Goal: Information Seeking & Learning: Learn about a topic

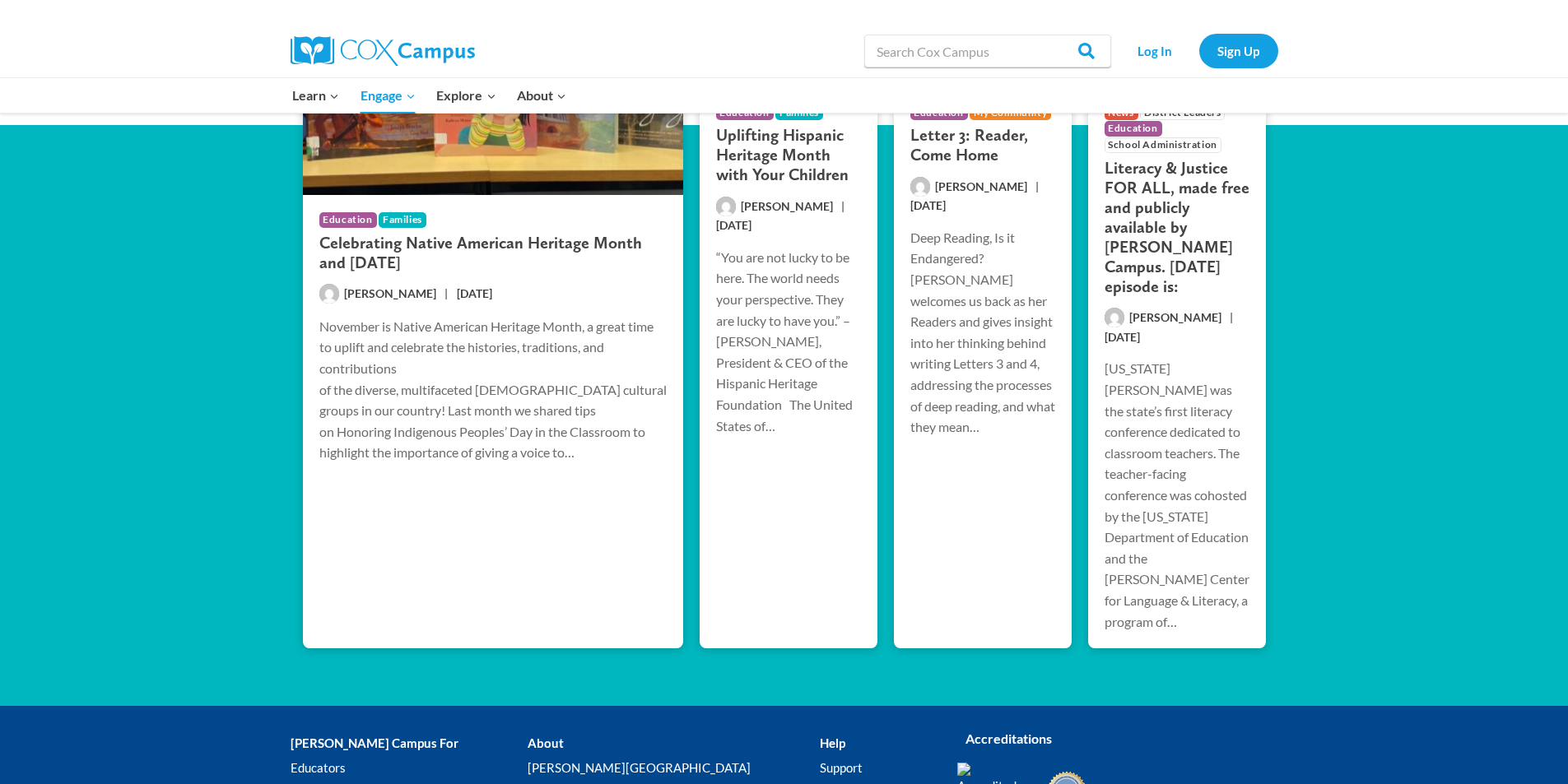
scroll to position [3267, 0]
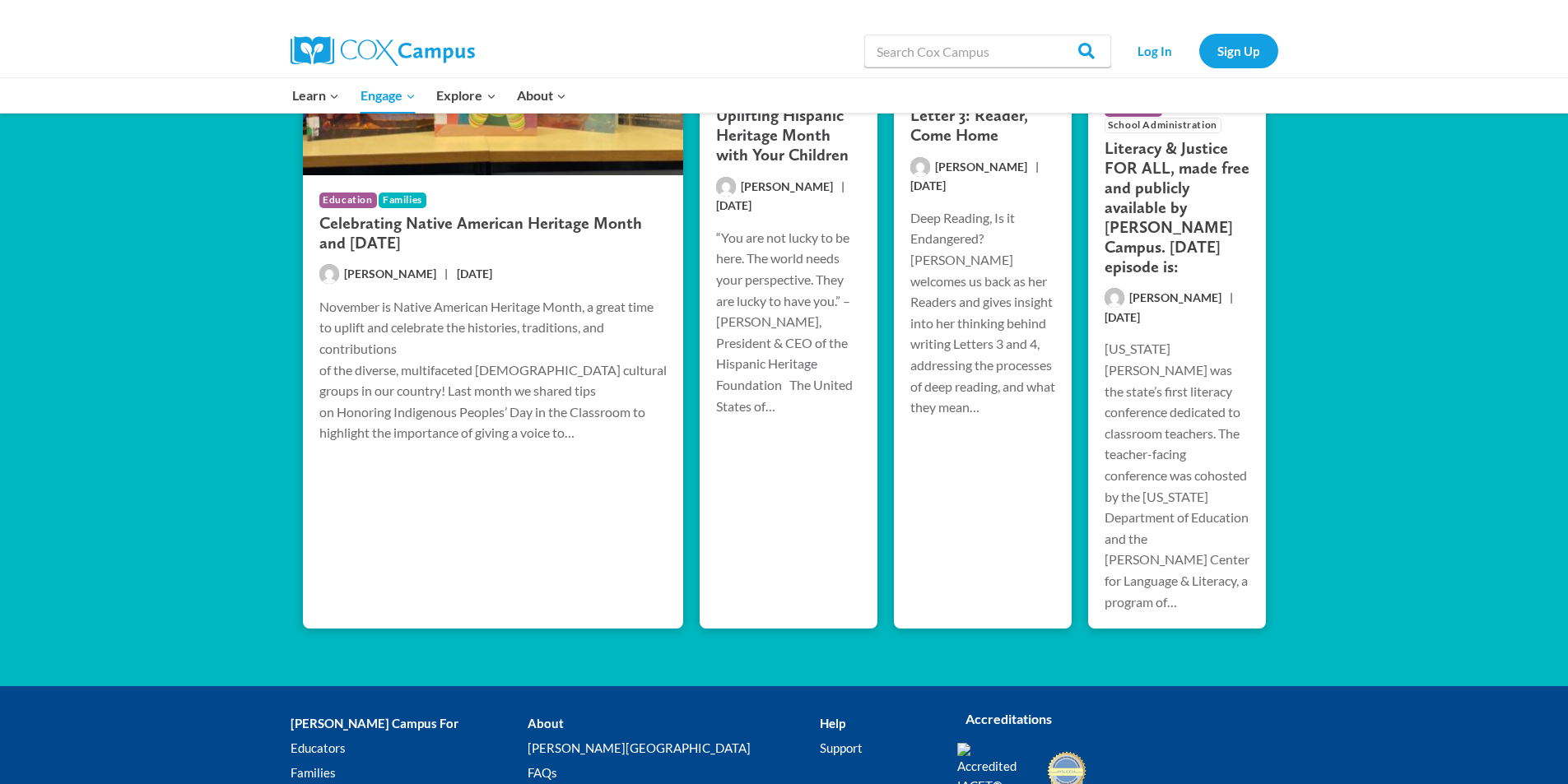
click at [383, 783] on link "Community Leaders" at bounding box center [409, 797] width 237 height 25
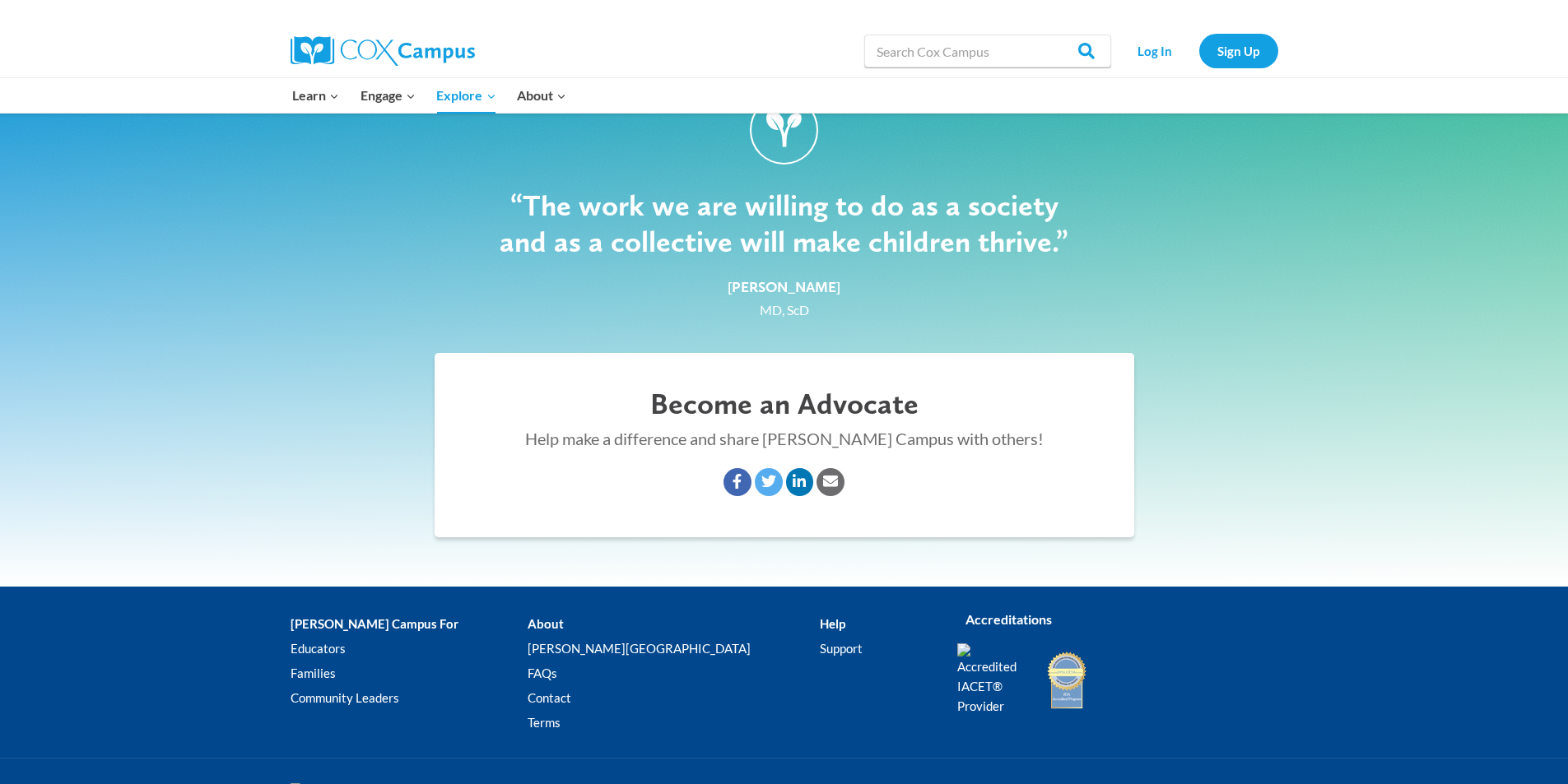
scroll to position [2502, 0]
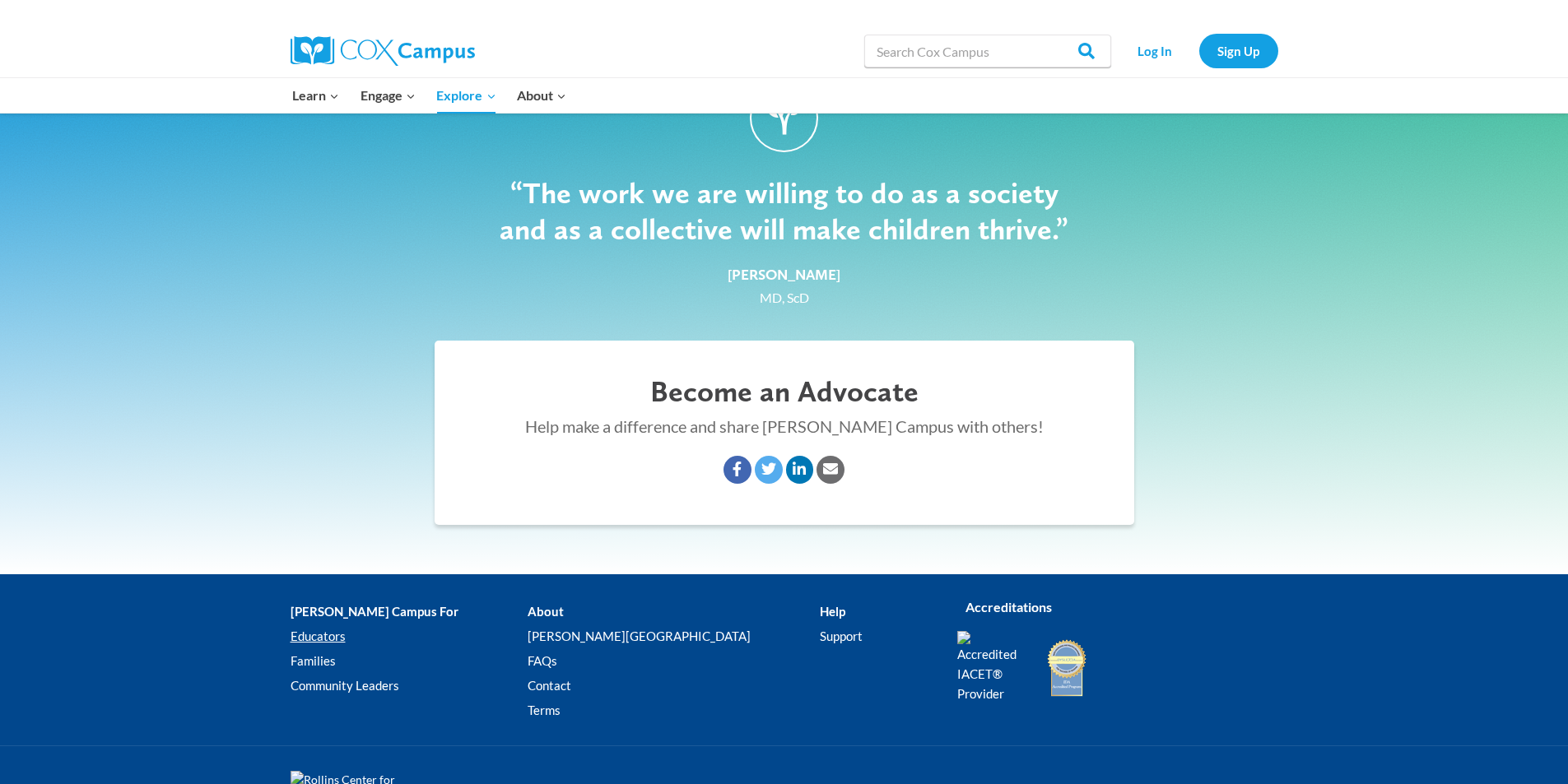
click at [327, 634] on link "Educators" at bounding box center [409, 636] width 237 height 25
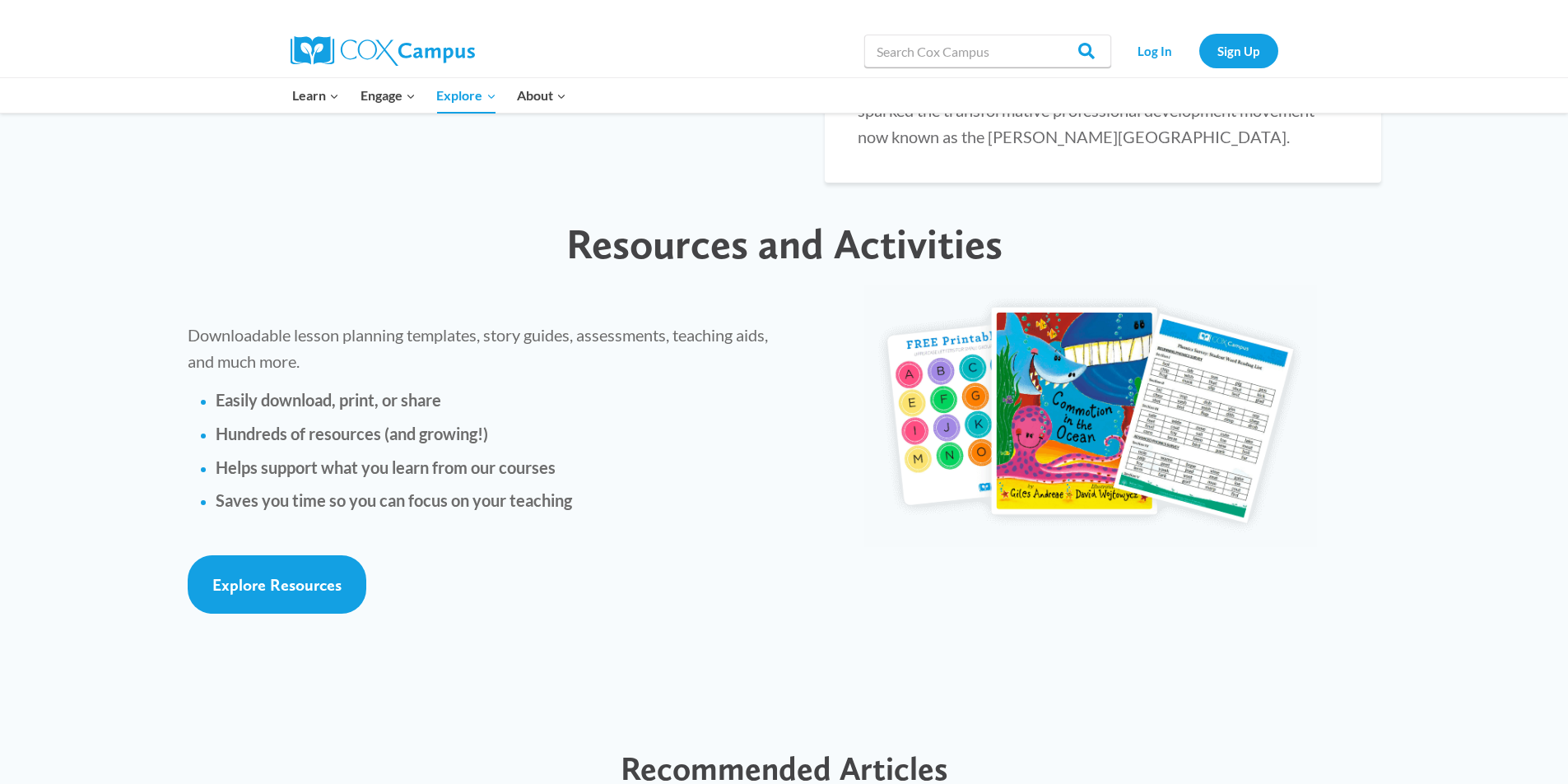
scroll to position [3539, 0]
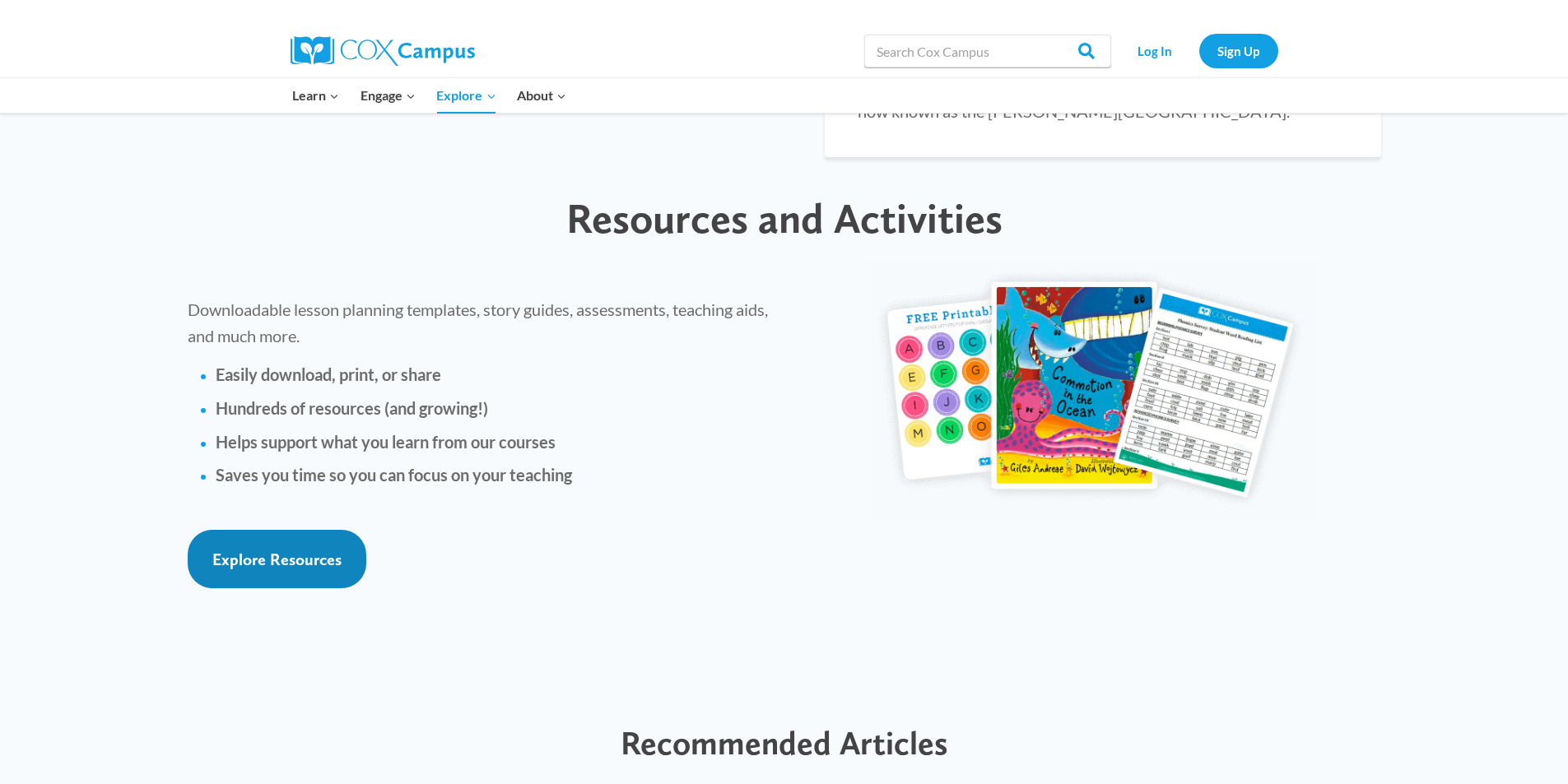
click at [334, 550] on span "Explore Resources" at bounding box center [277, 559] width 129 height 19
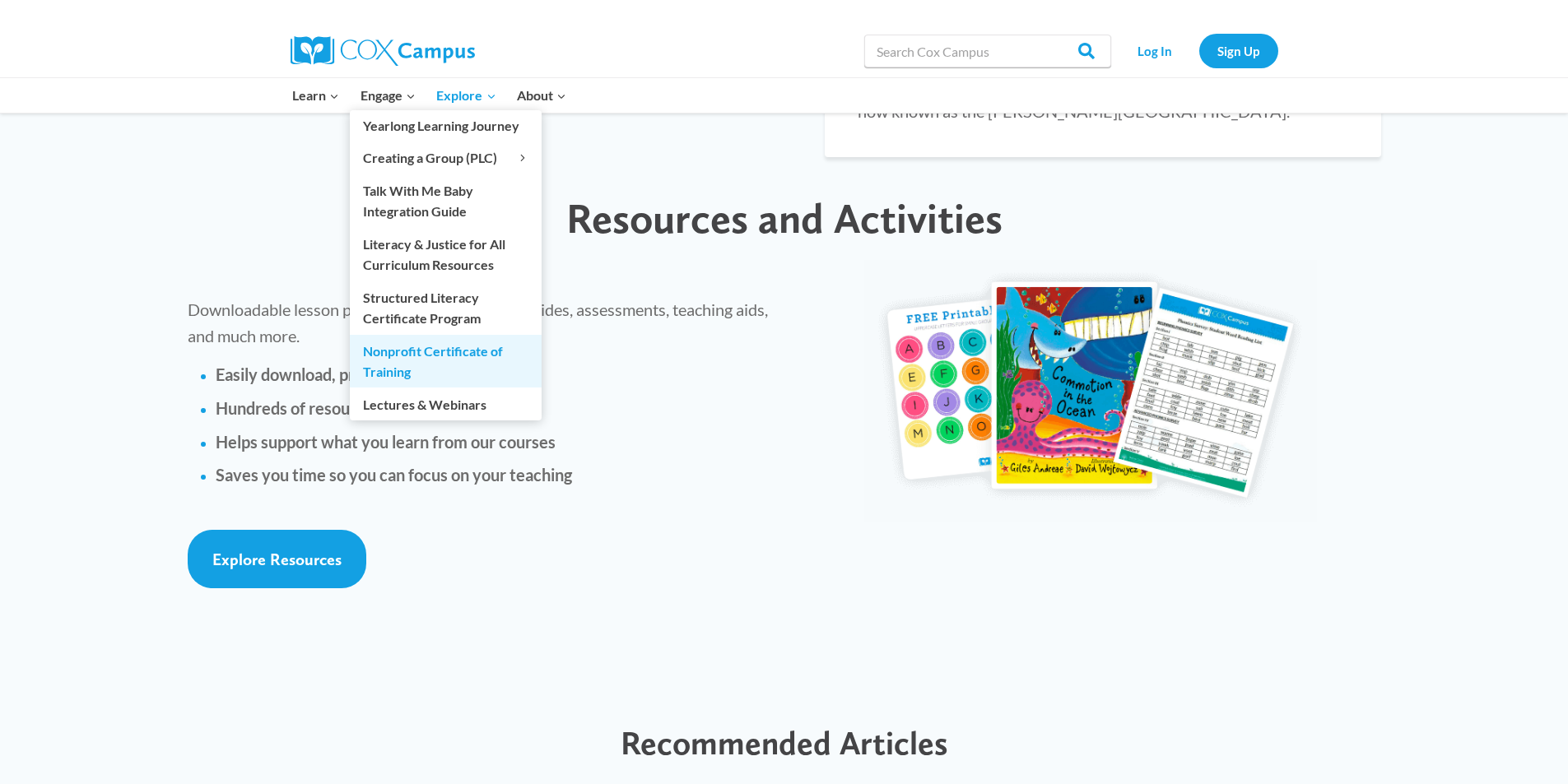
click at [416, 362] on link "Nonprofit Certificate of Training" at bounding box center [445, 361] width 192 height 53
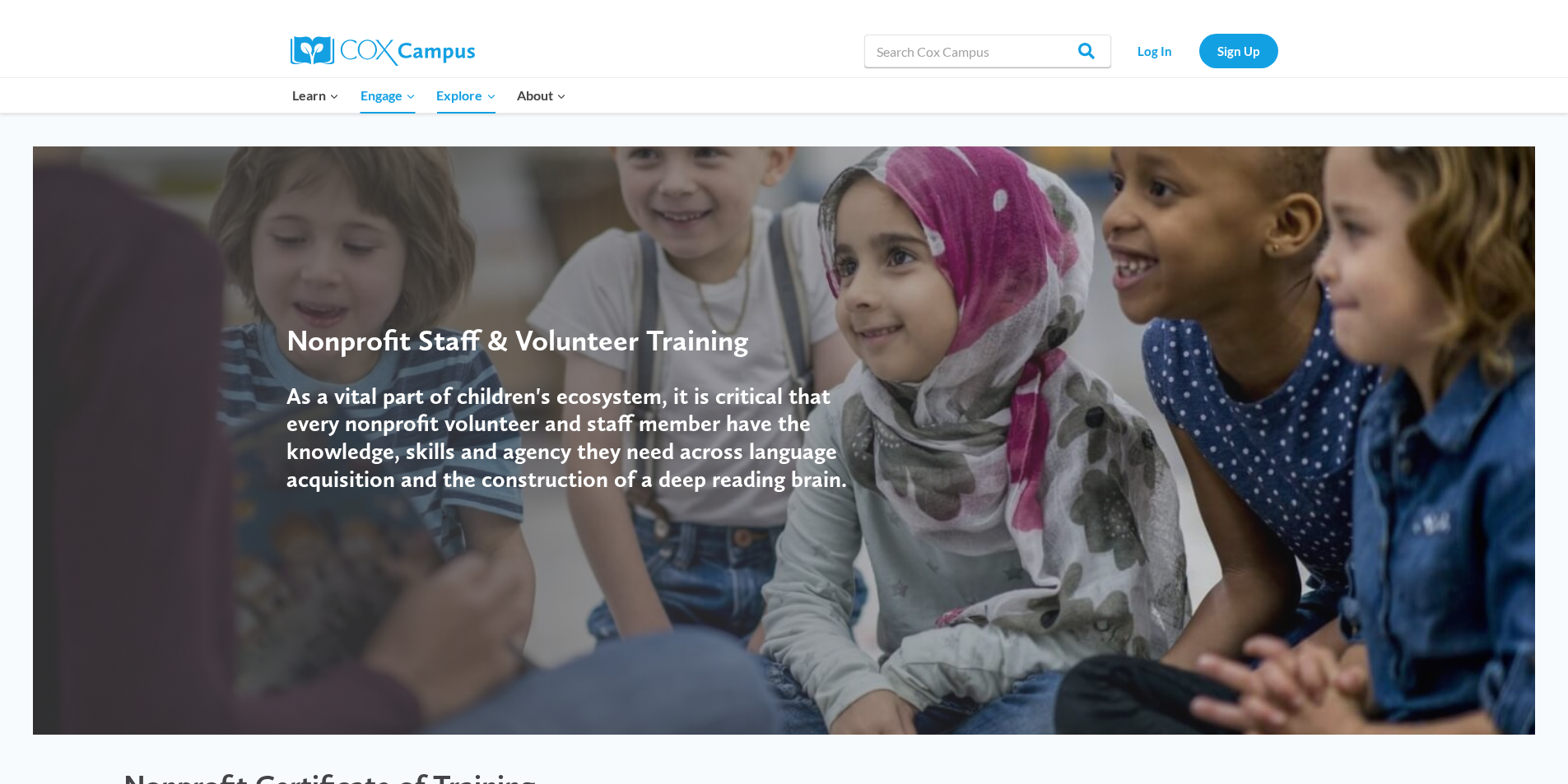
click at [897, 603] on div at bounding box center [784, 441] width 1502 height 588
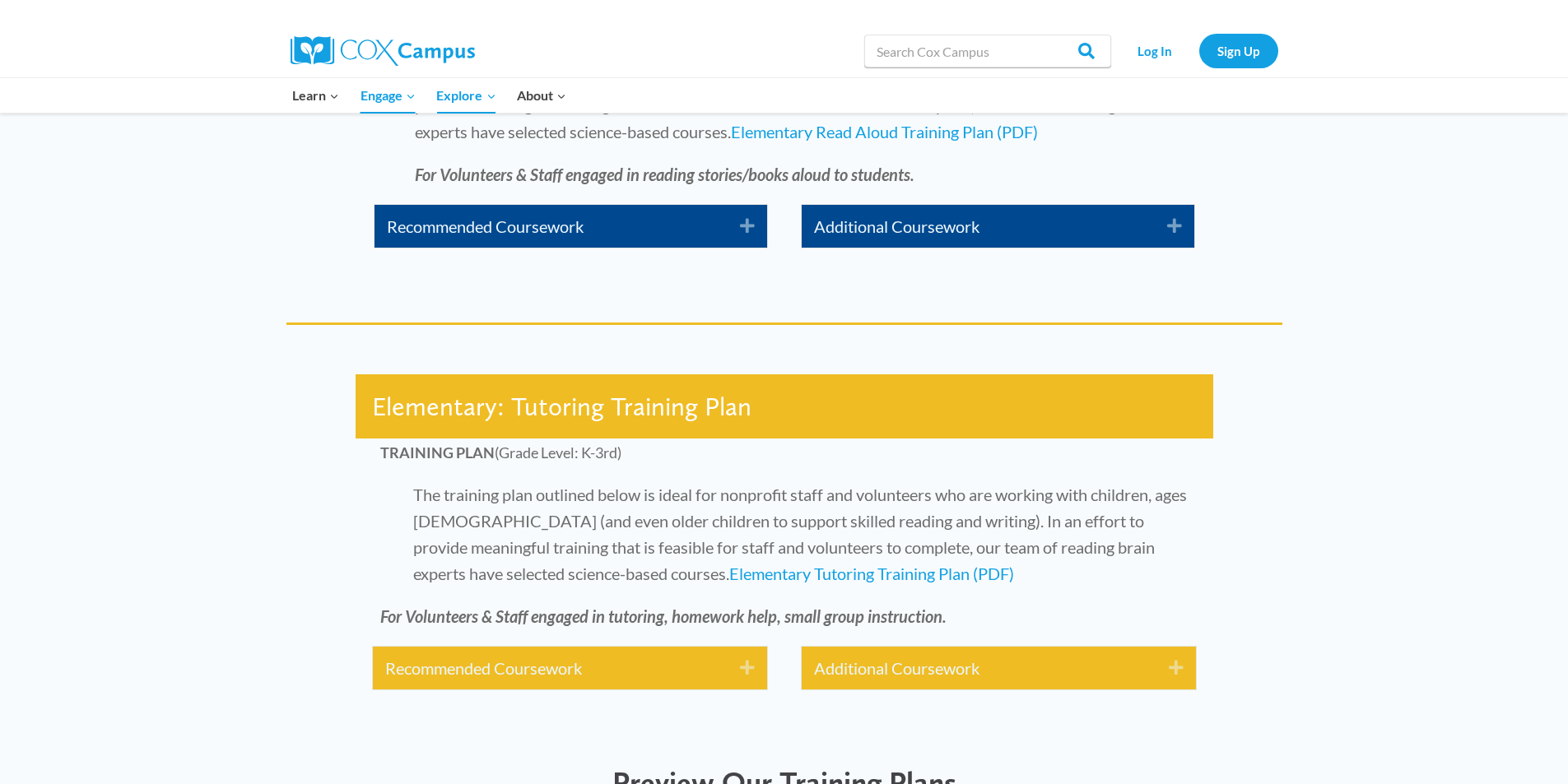
scroll to position [3374, 0]
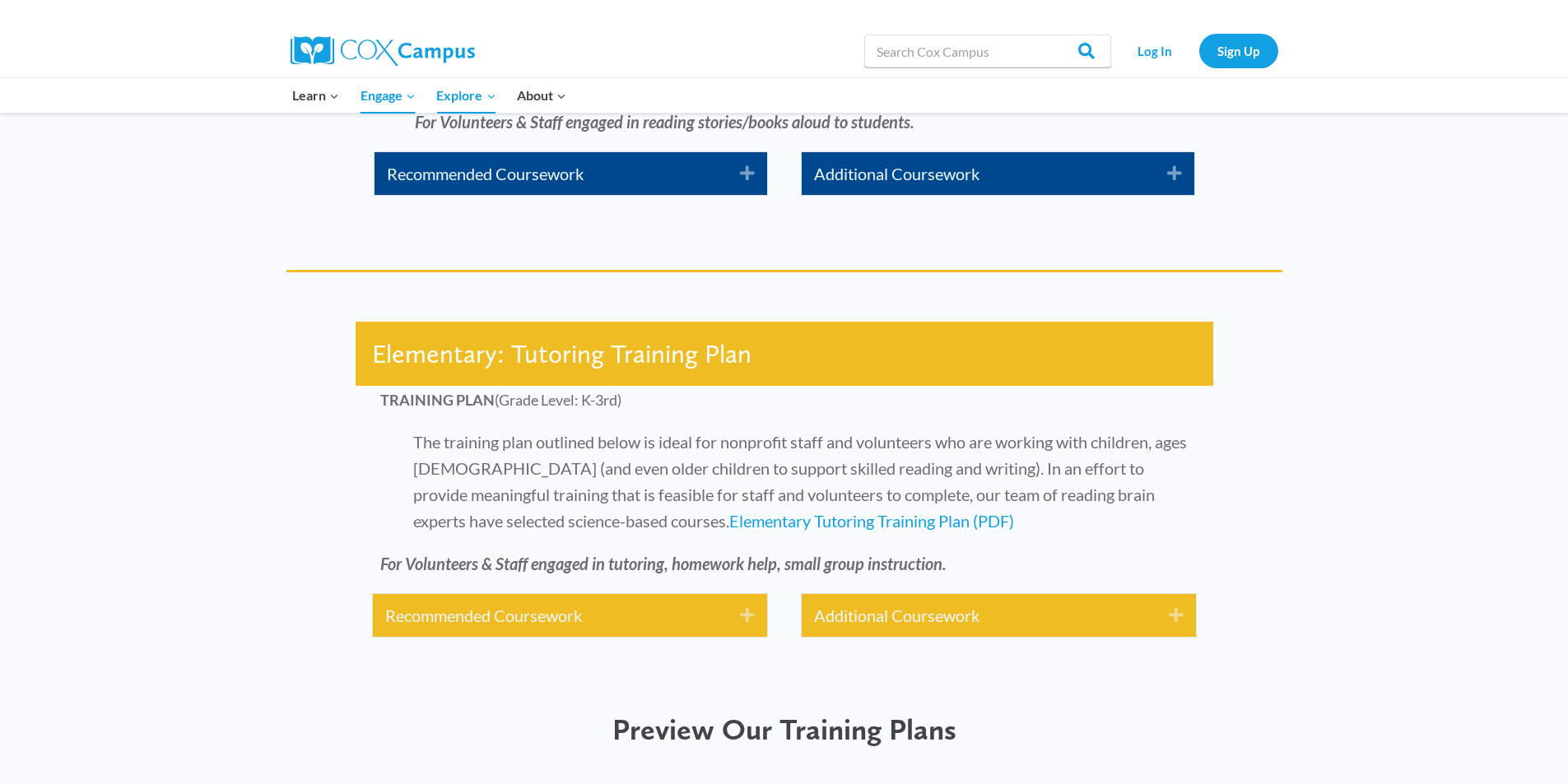
click at [742, 617] on icon "Expand" at bounding box center [741, 615] width 27 height 27
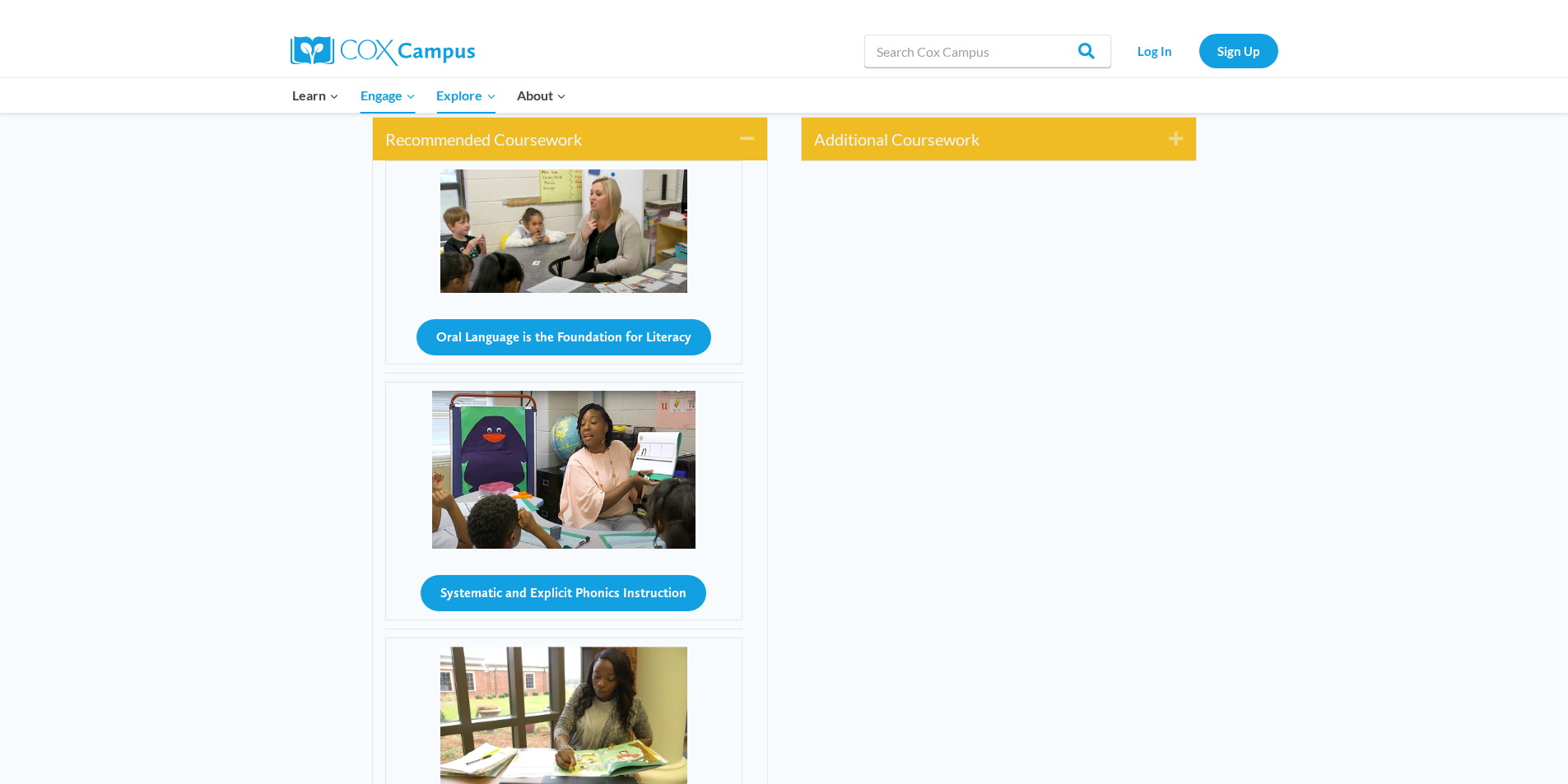
scroll to position [3703, 0]
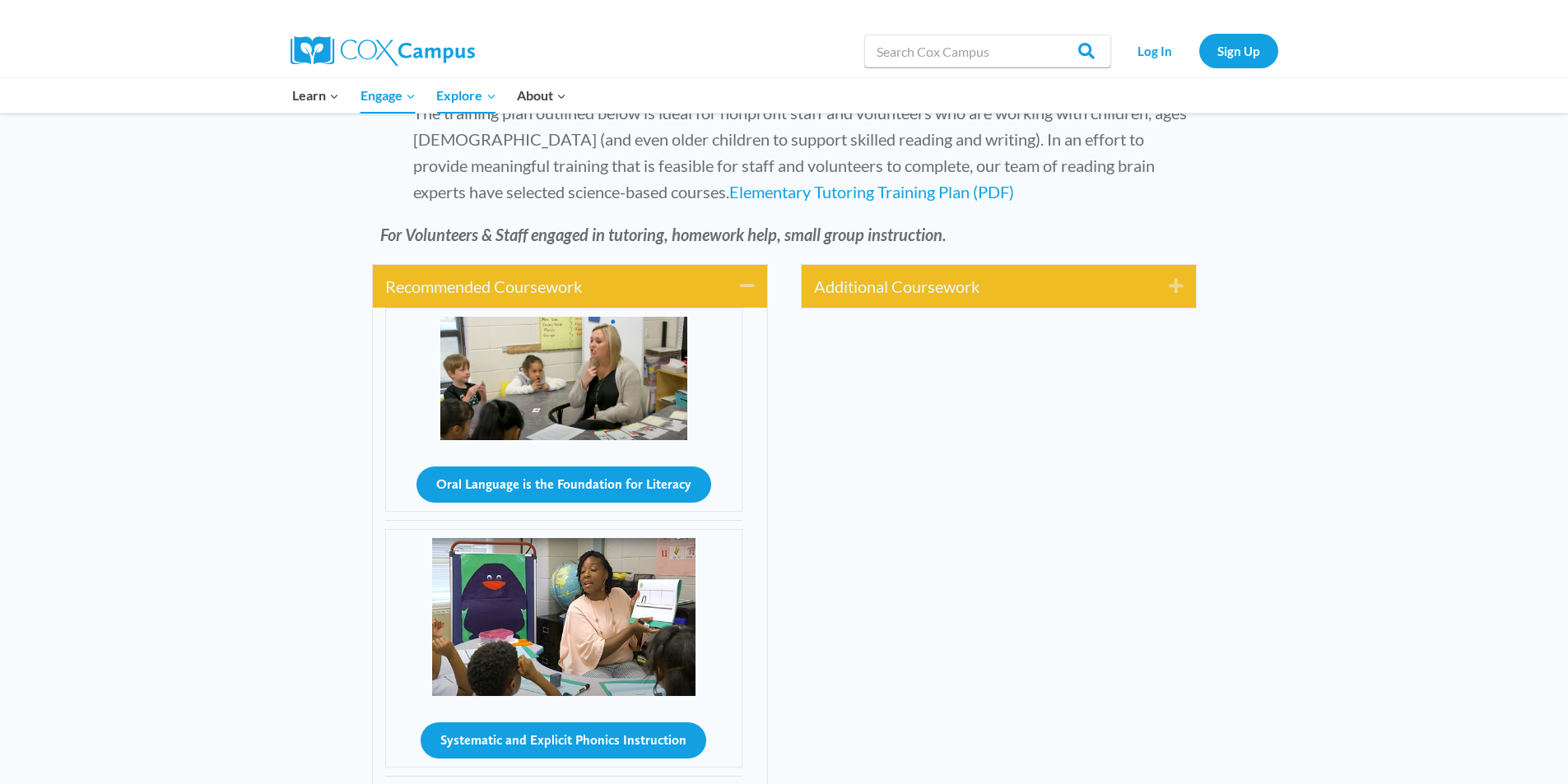
click at [1171, 283] on icon "Expand" at bounding box center [1170, 286] width 27 height 27
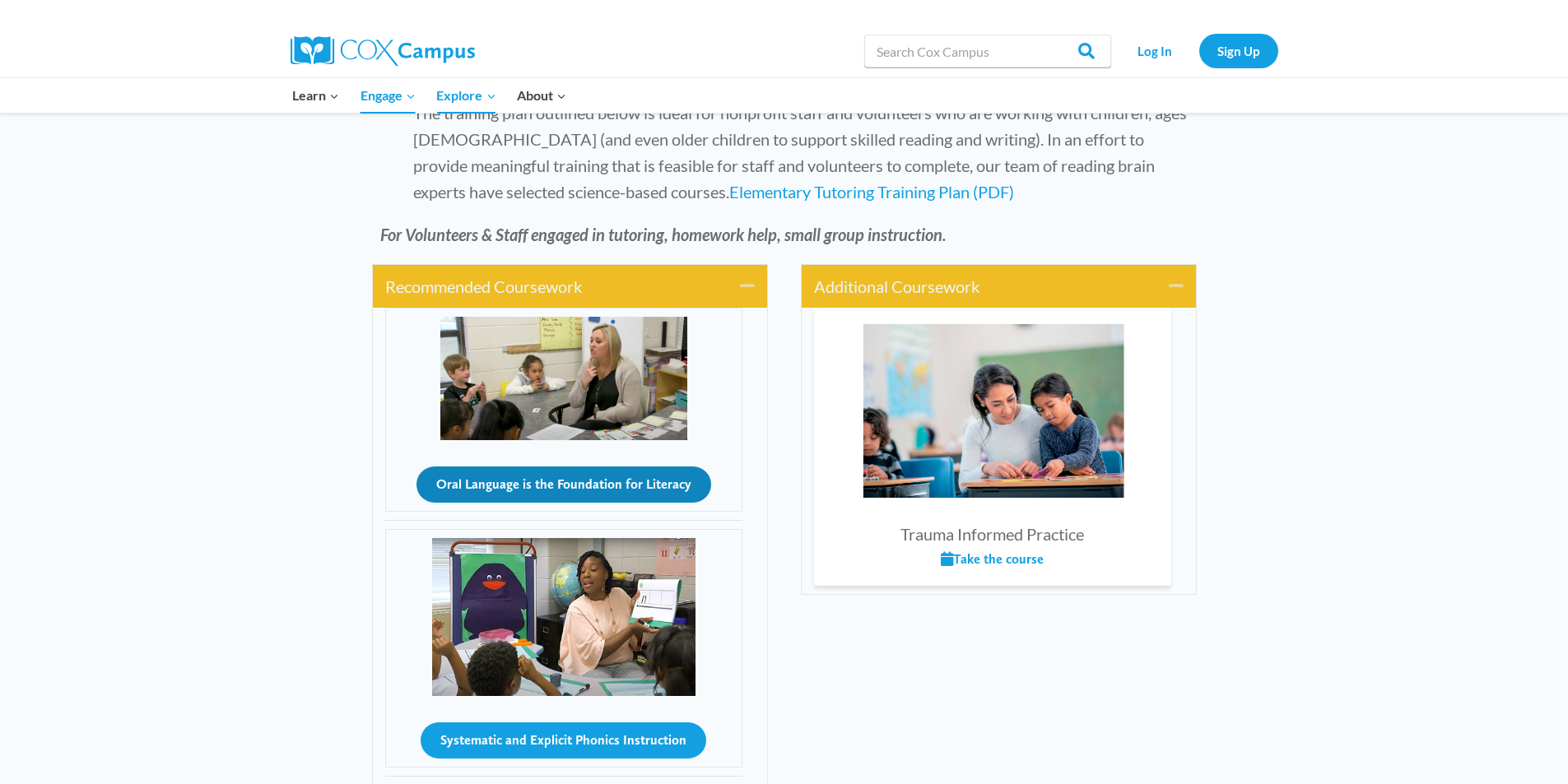
click at [576, 485] on button "Oral Language is the Foundation for Literacy" at bounding box center [564, 484] width 294 height 36
